Goal: Task Accomplishment & Management: Use online tool/utility

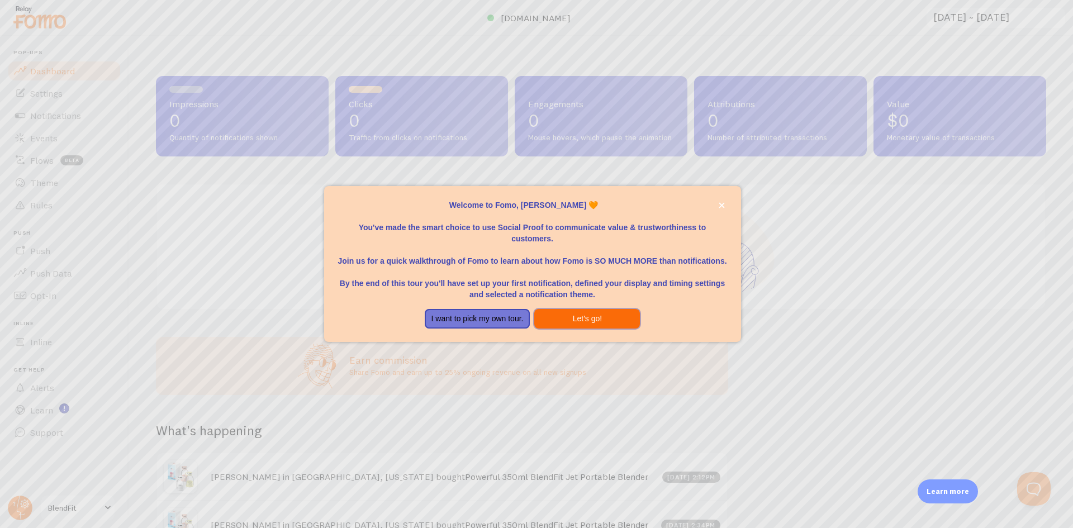
click at [565, 319] on button "Let's go!" at bounding box center [587, 319] width 106 height 20
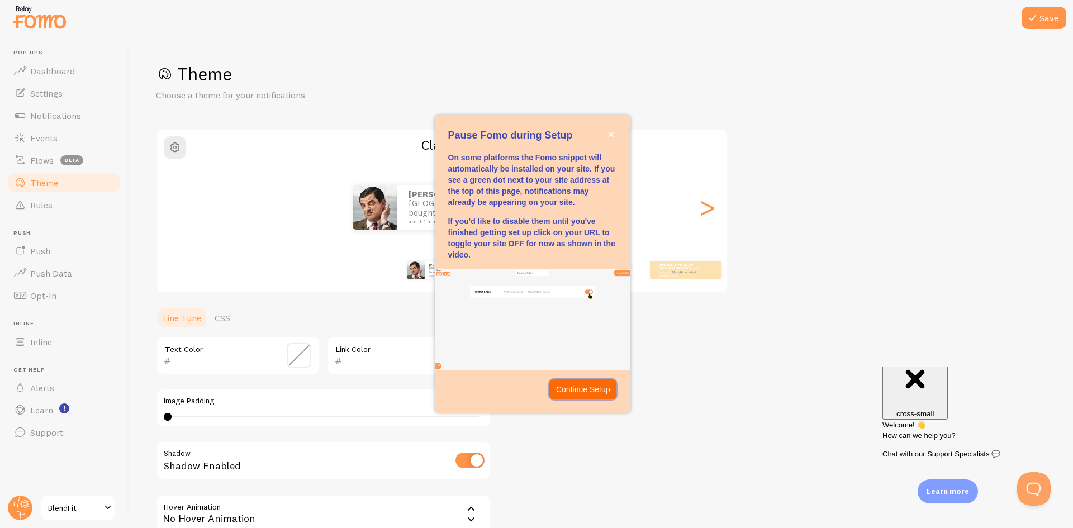
click at [571, 384] on p "Continue Setup" at bounding box center [583, 389] width 54 height 11
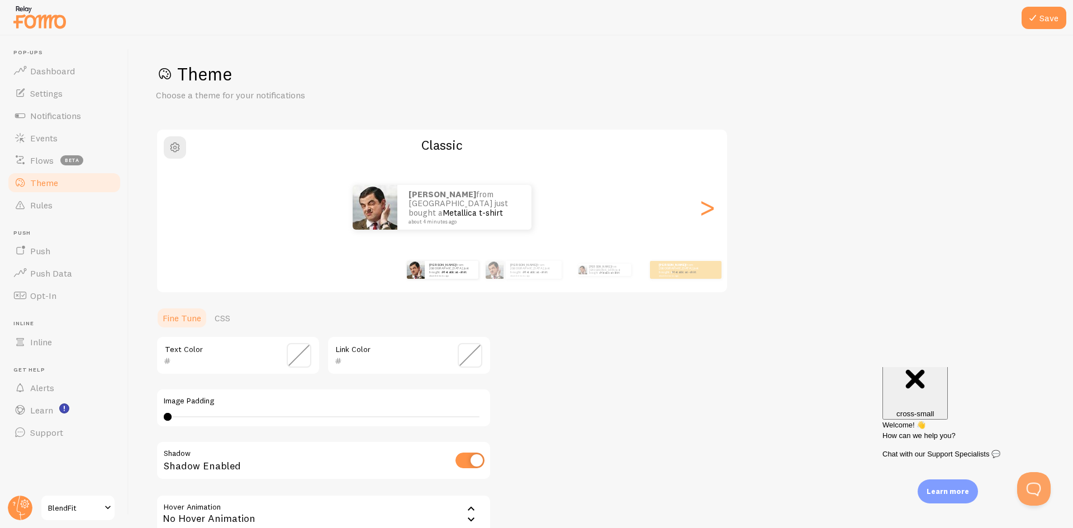
scroll to position [119, 0]
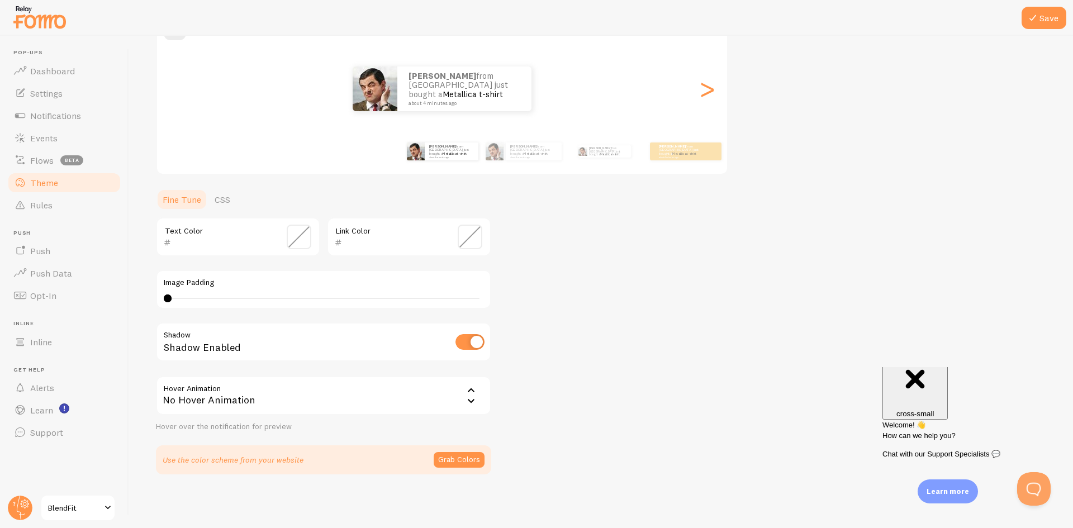
drag, startPoint x: 192, startPoint y: 304, endPoint x: 208, endPoint y: 303, distance: 15.7
click at [208, 303] on div "Image Padding 0 0 - undefined" at bounding box center [323, 289] width 335 height 39
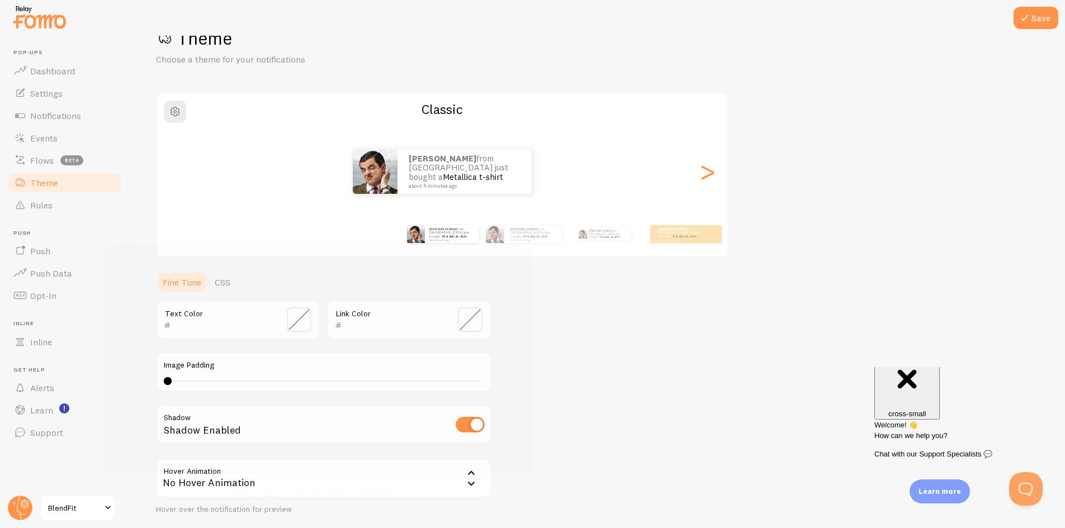
scroll to position [36, 0]
